Goal: Transaction & Acquisition: Download file/media

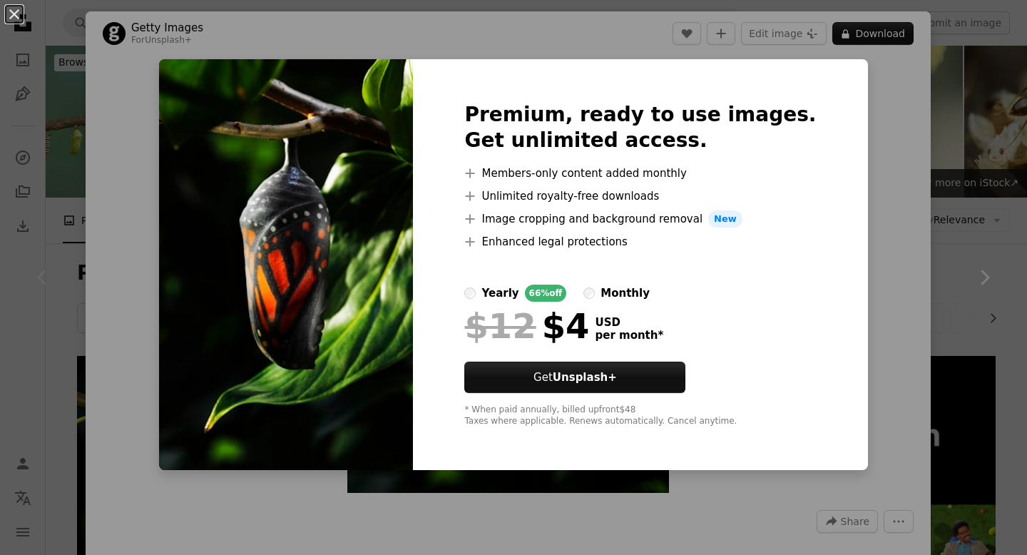
scroll to position [226, 0]
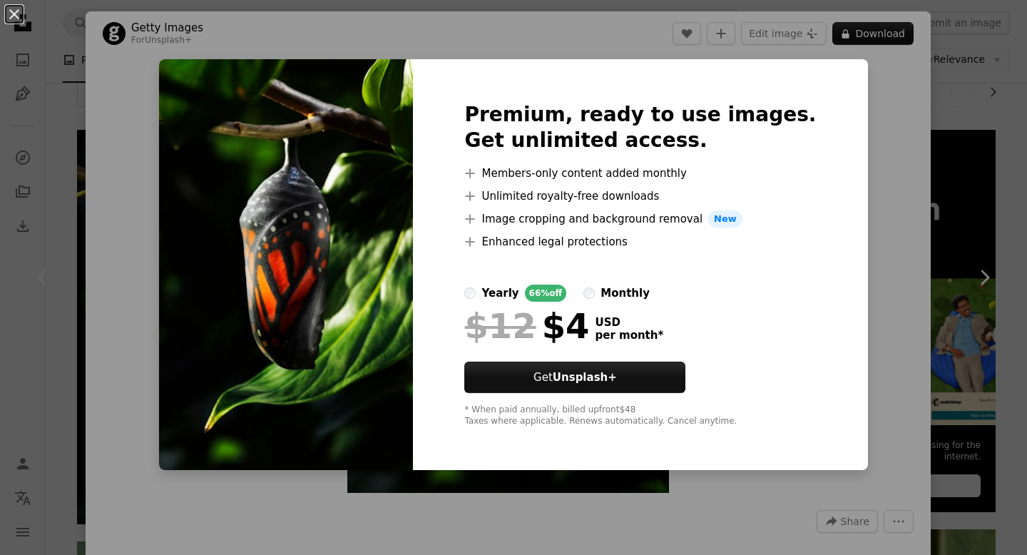
click at [977, 147] on div "An X shape Premium, ready to use images. Get unlimited access. A plus sign Memb…" at bounding box center [513, 277] width 1027 height 555
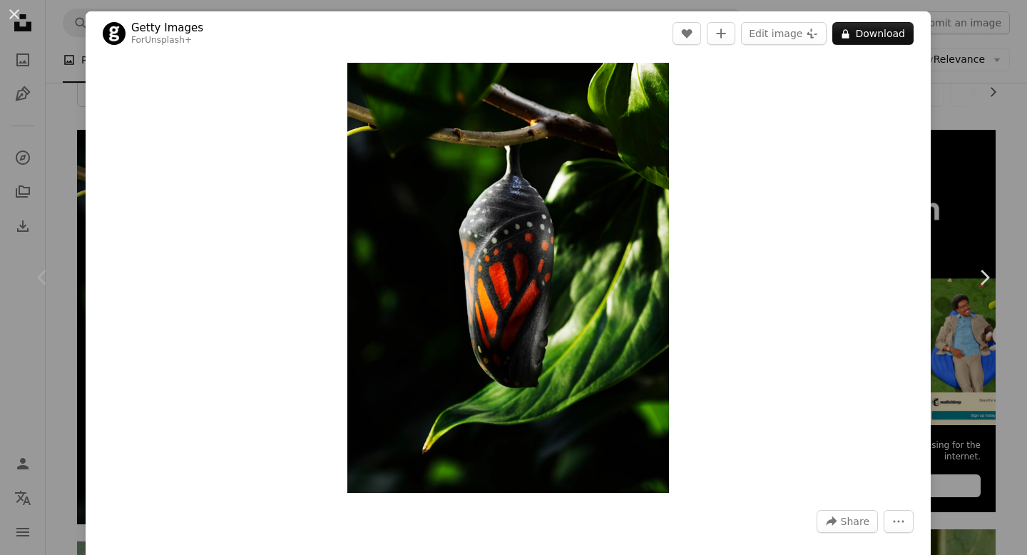
click at [977, 147] on div "An X shape Chevron left Chevron right Getty Images For Unsplash+ A heart A plus…" at bounding box center [513, 277] width 1027 height 555
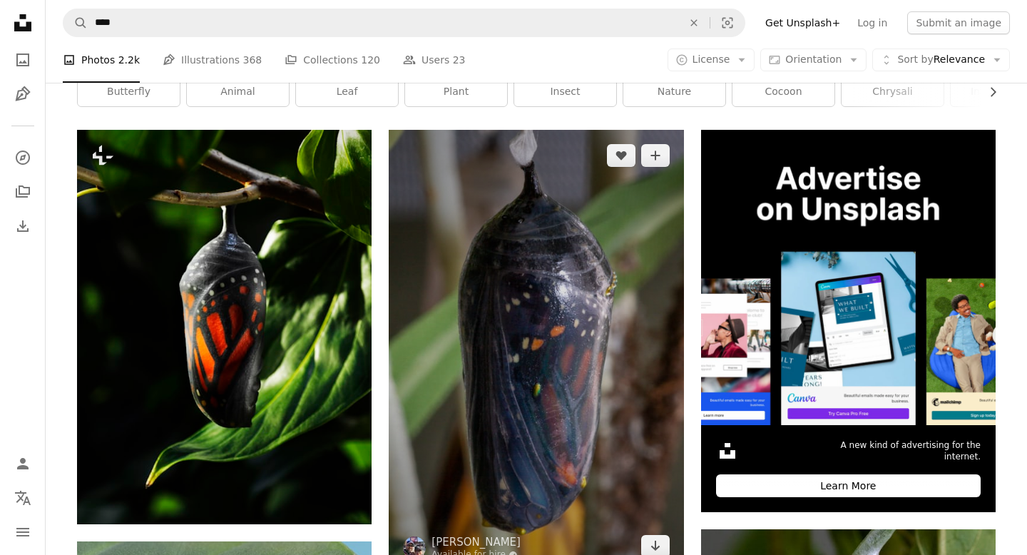
click at [505, 327] on img at bounding box center [536, 351] width 295 height 442
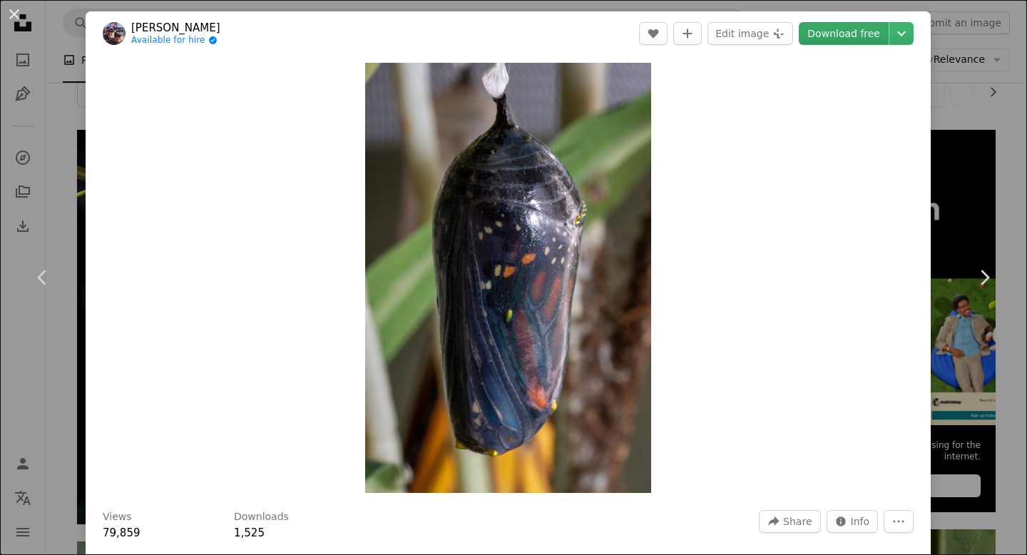
click at [866, 32] on link "Download free" at bounding box center [844, 33] width 90 height 23
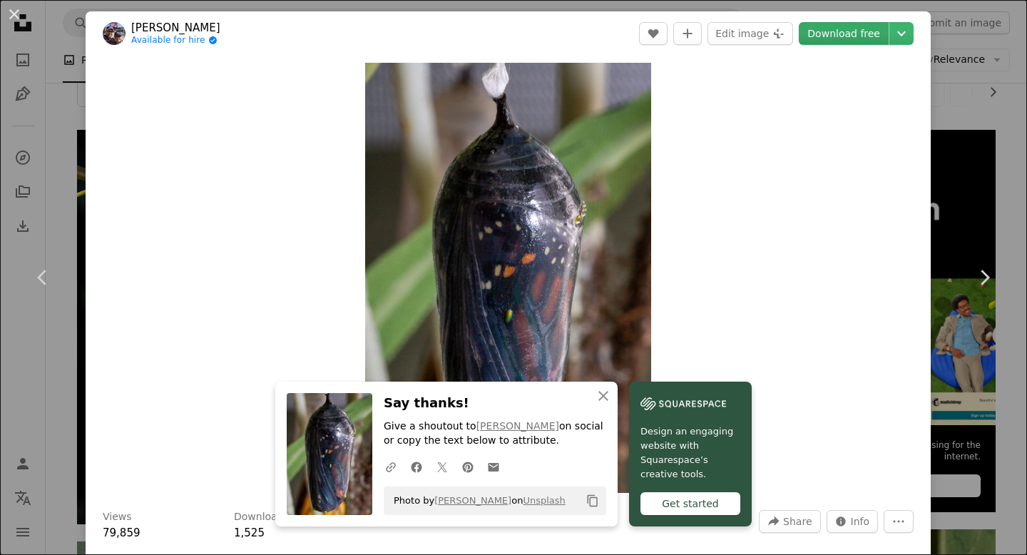
click at [866, 32] on link "Download free" at bounding box center [844, 33] width 90 height 23
